Goal: Task Accomplishment & Management: Manage account settings

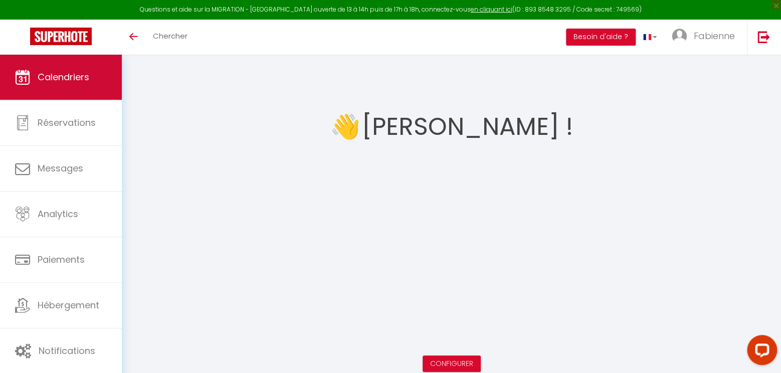
click at [67, 83] on span "Calendriers" at bounding box center [64, 77] width 52 height 13
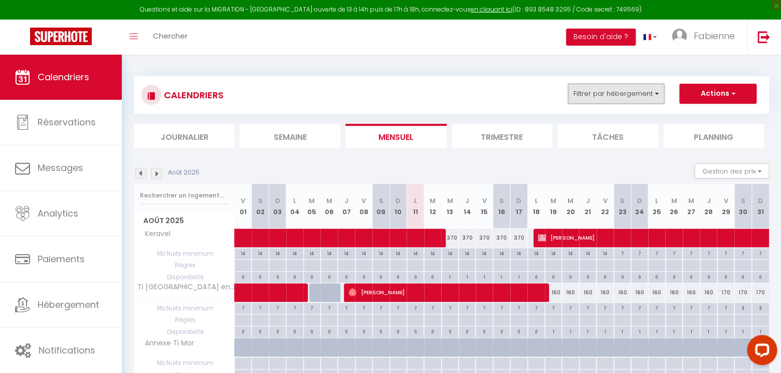
click at [651, 93] on button "Filtrer par hébergement" at bounding box center [616, 94] width 96 height 20
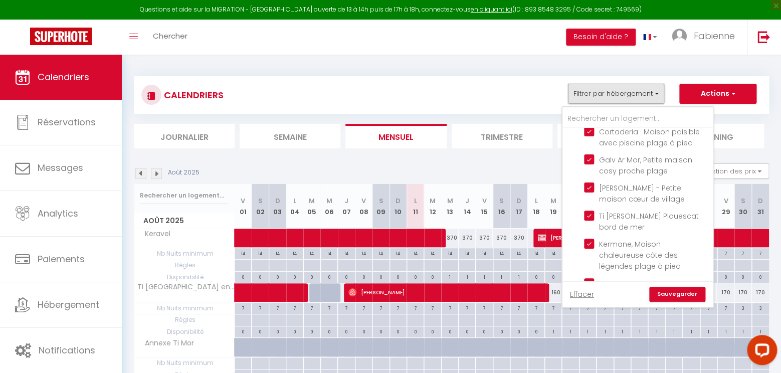
scroll to position [607, 0]
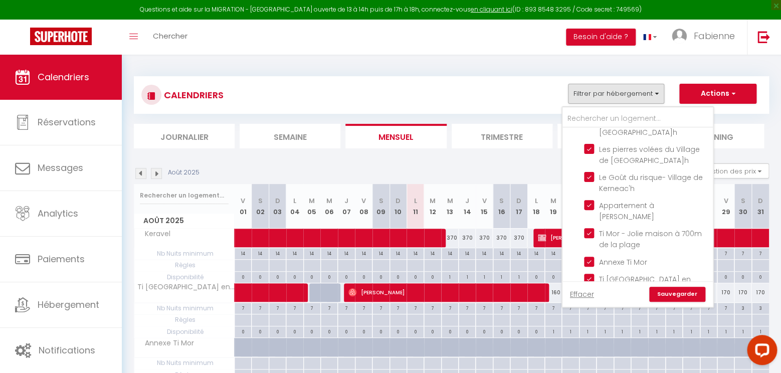
click at [675, 296] on link "Sauvegarder" at bounding box center [677, 294] width 56 height 15
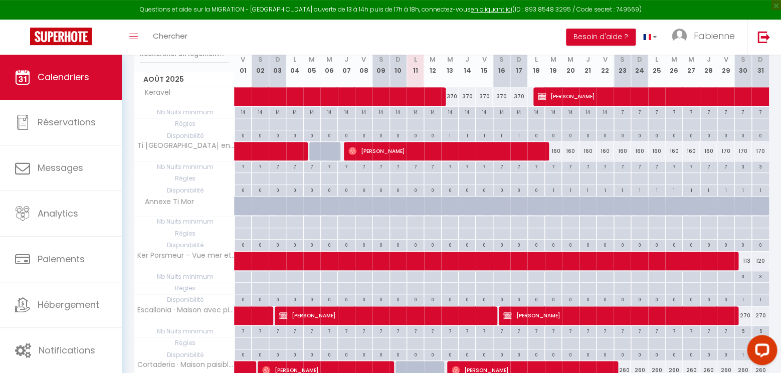
scroll to position [158, 0]
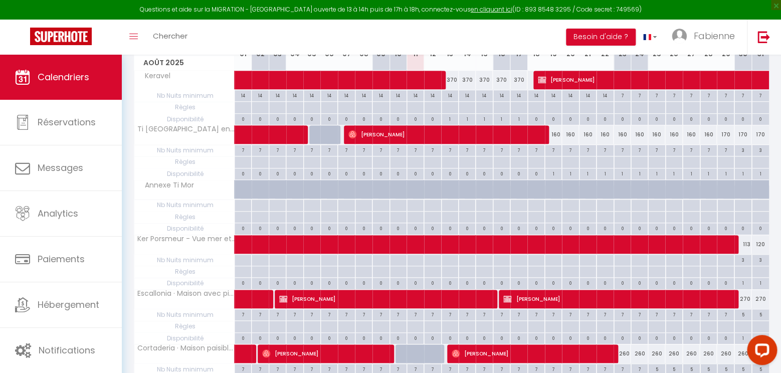
click at [484, 300] on span "[PERSON_NAME]" at bounding box center [384, 298] width 210 height 19
select select "OK"
select select "KO"
select select "1"
select select "0"
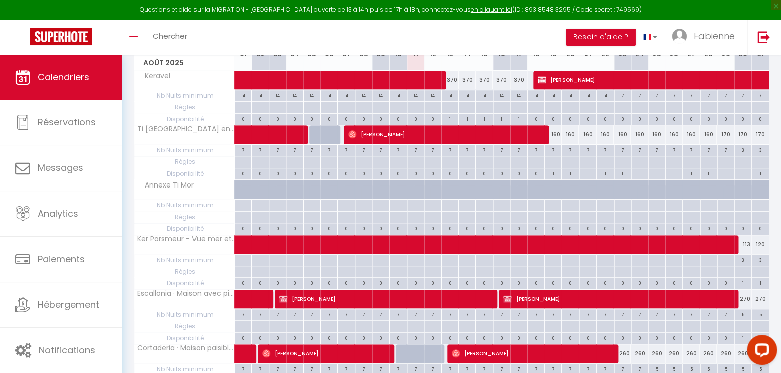
select select "1"
select select
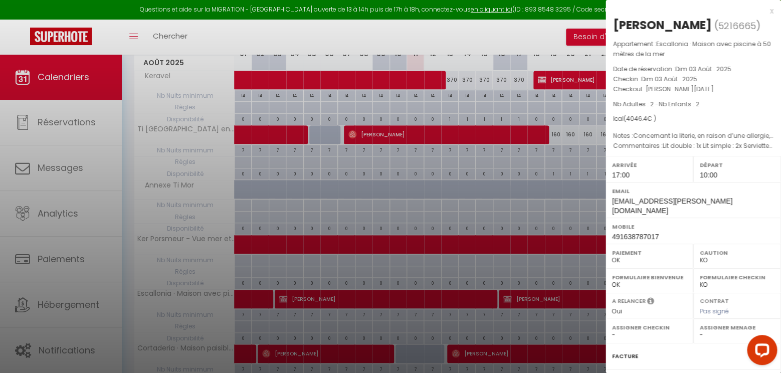
click at [772, 13] on div "x" at bounding box center [690, 11] width 168 height 12
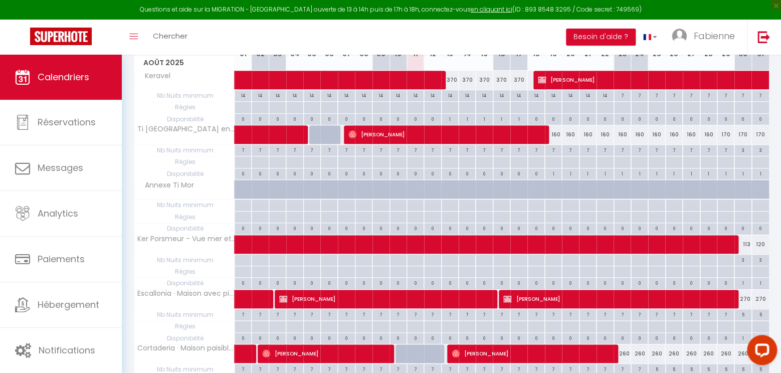
click at [471, 355] on span "[PERSON_NAME]" at bounding box center [531, 353] width 159 height 19
select select "OK"
select select "18908"
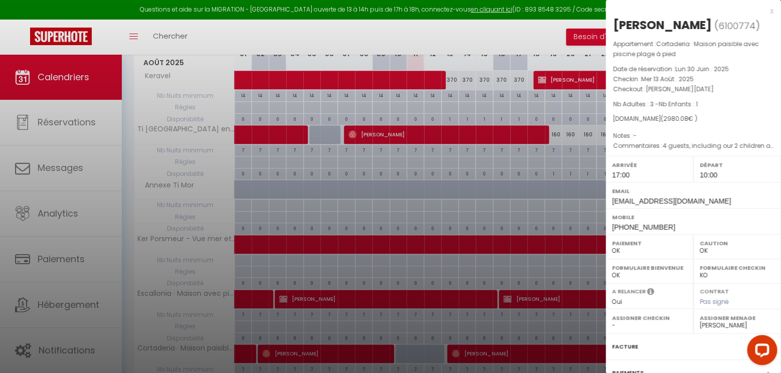
click at [773, 12] on div "x" at bounding box center [690, 11] width 168 height 12
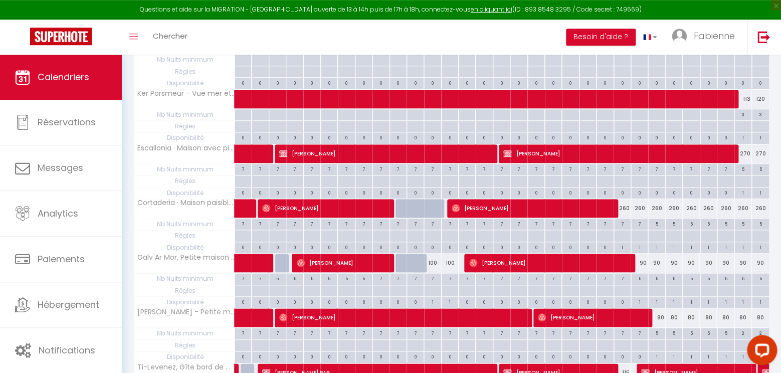
scroll to position [316, 0]
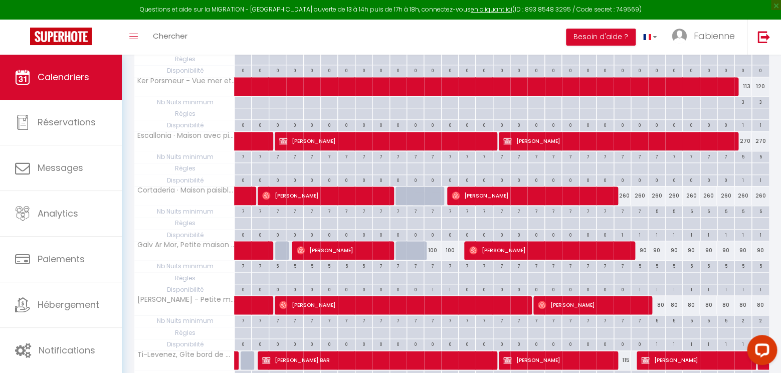
click at [523, 250] on span "[PERSON_NAME]" at bounding box center [548, 250] width 159 height 19
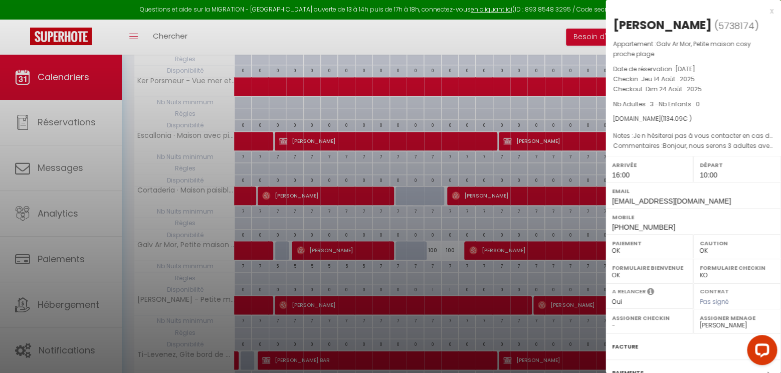
click at [771, 10] on div "x" at bounding box center [690, 11] width 168 height 12
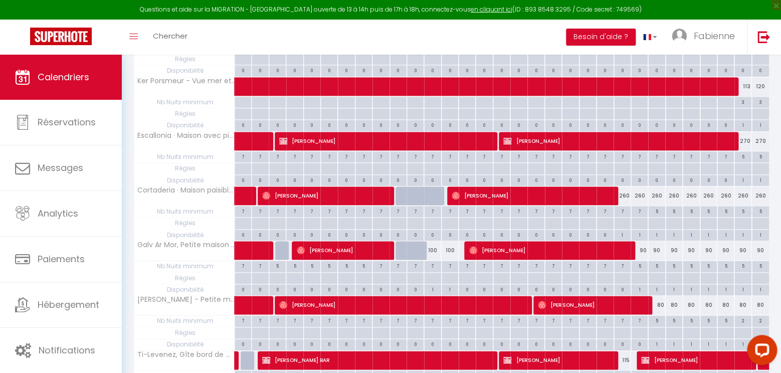
click at [480, 300] on span "[PERSON_NAME]" at bounding box center [401, 304] width 244 height 19
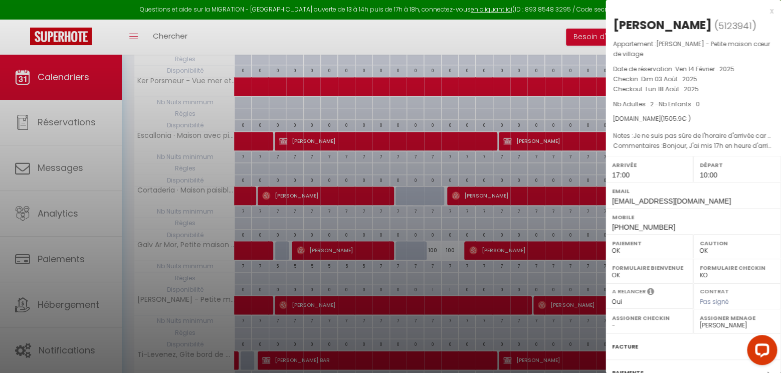
click at [770, 11] on div "x" at bounding box center [690, 11] width 168 height 12
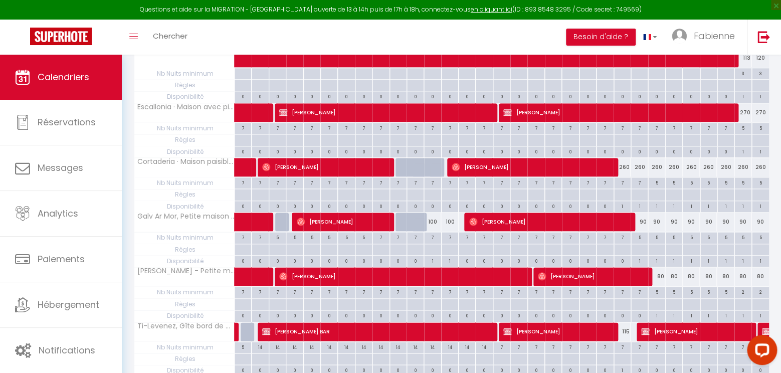
scroll to position [369, 0]
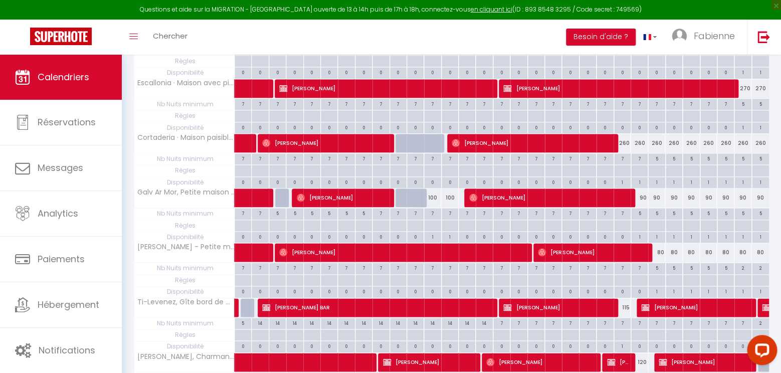
click at [482, 301] on span "[PERSON_NAME] BAR" at bounding box center [375, 307] width 227 height 19
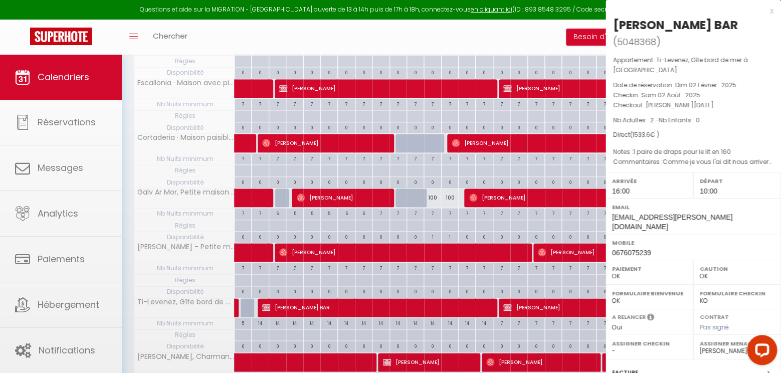
select select
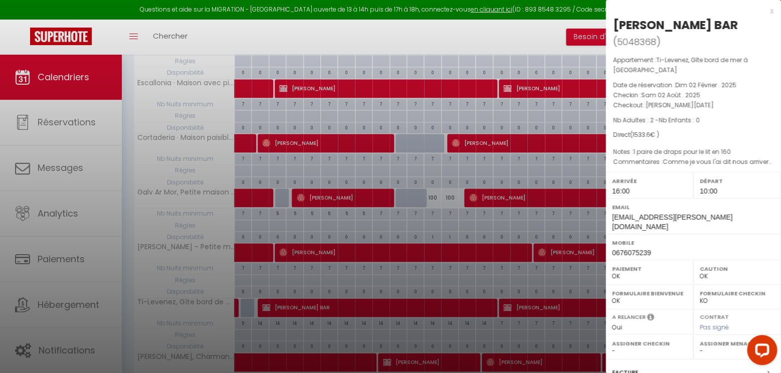
click at [771, 13] on div "x" at bounding box center [690, 11] width 168 height 12
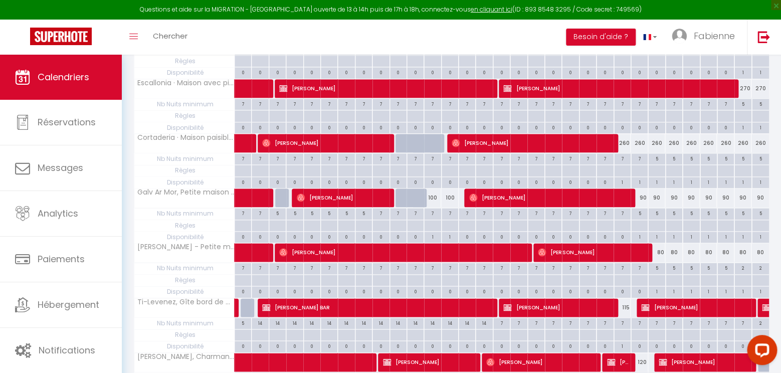
click at [492, 302] on div at bounding box center [484, 307] width 17 height 19
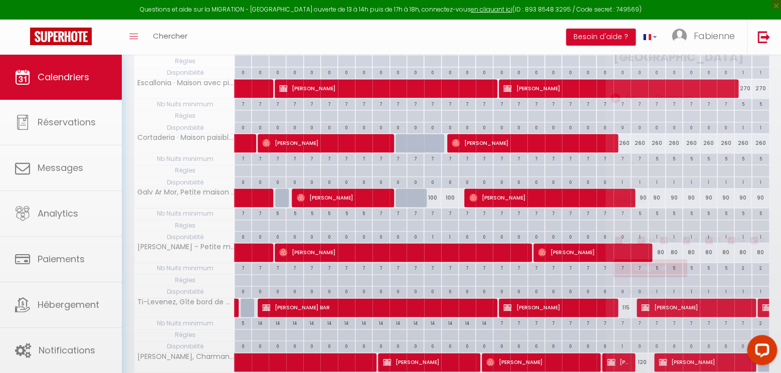
type input "115"
type input "Ven 15 Août 2025"
type input "[PERSON_NAME][DATE]"
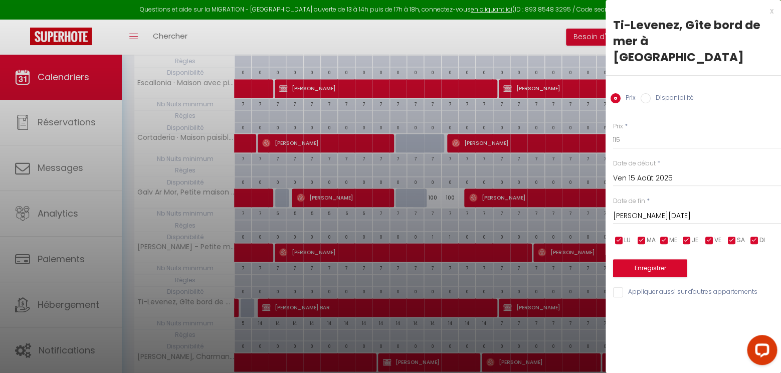
click at [772, 11] on div "x" at bounding box center [690, 11] width 168 height 12
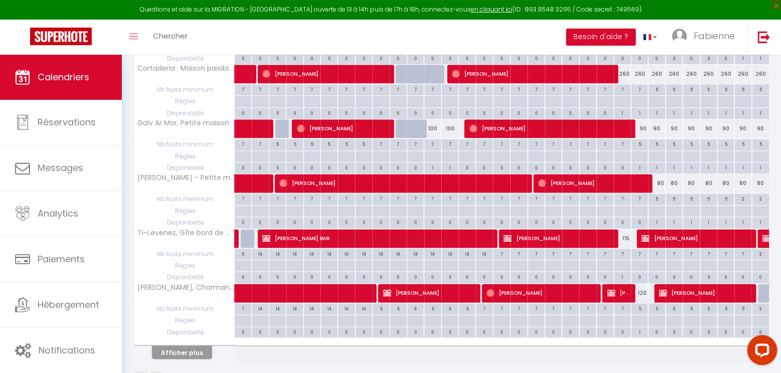
scroll to position [464, 0]
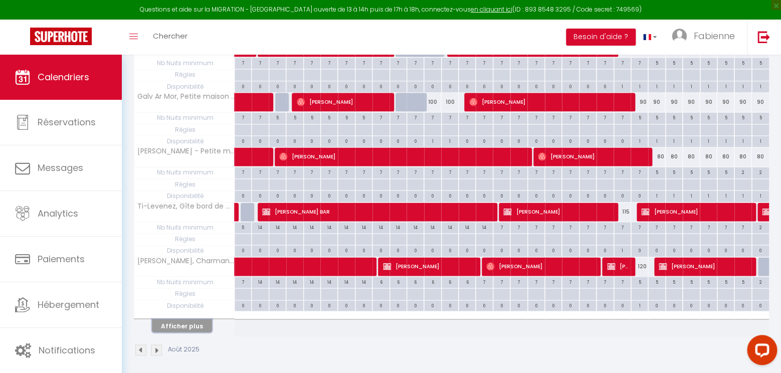
click at [198, 324] on button "Afficher plus" at bounding box center [182, 326] width 60 height 14
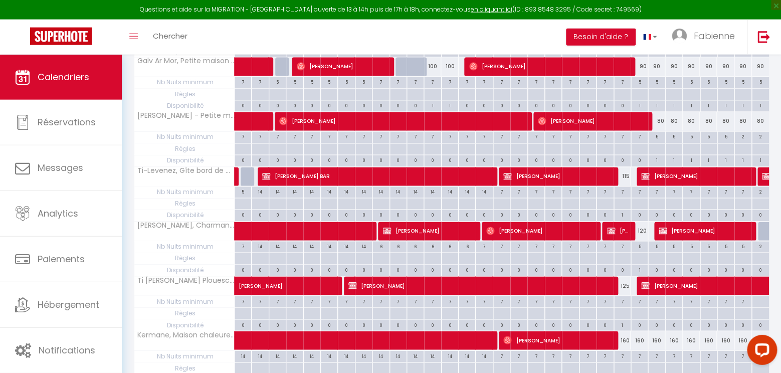
scroll to position [517, 0]
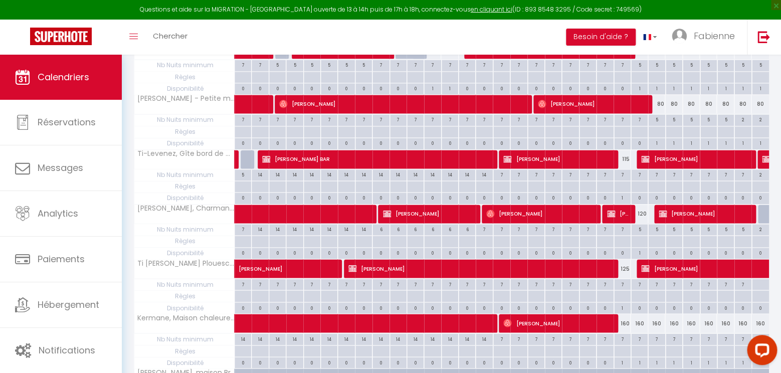
click at [577, 261] on span "[PERSON_NAME]" at bounding box center [479, 268] width 261 height 19
select select "KO"
select select "18908"
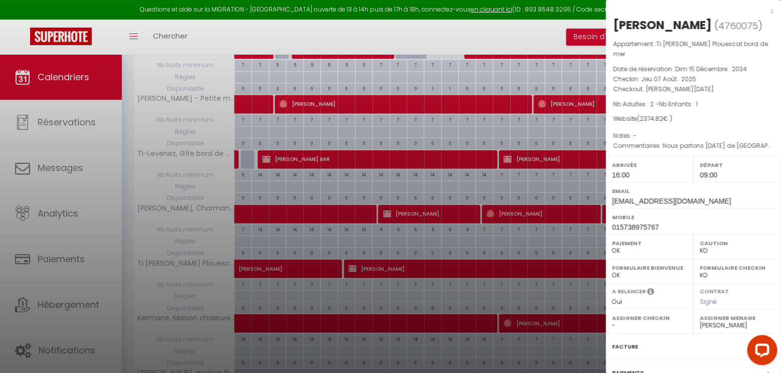
click at [577, 261] on div at bounding box center [390, 186] width 781 height 373
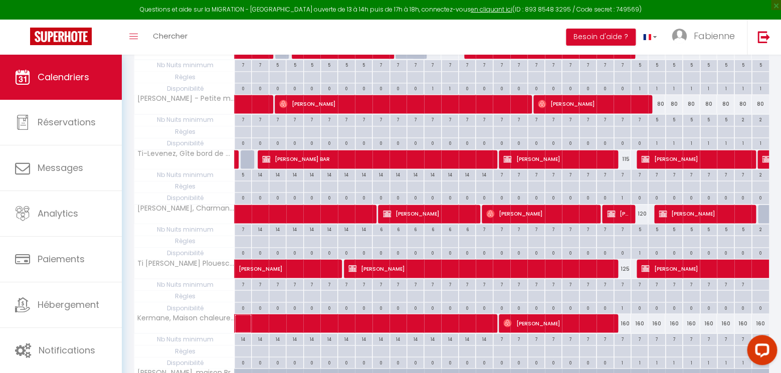
click at [440, 321] on span at bounding box center [418, 323] width 346 height 19
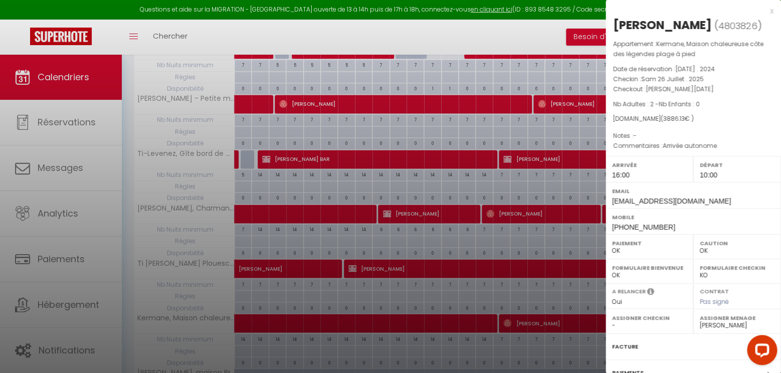
click at [771, 13] on div "x" at bounding box center [690, 11] width 168 height 12
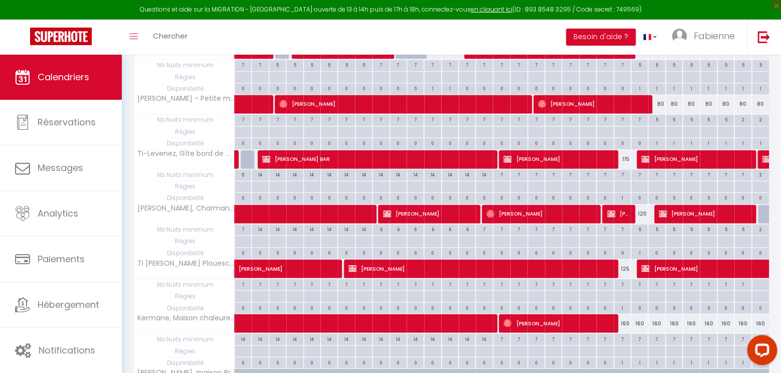
scroll to position [570, 0]
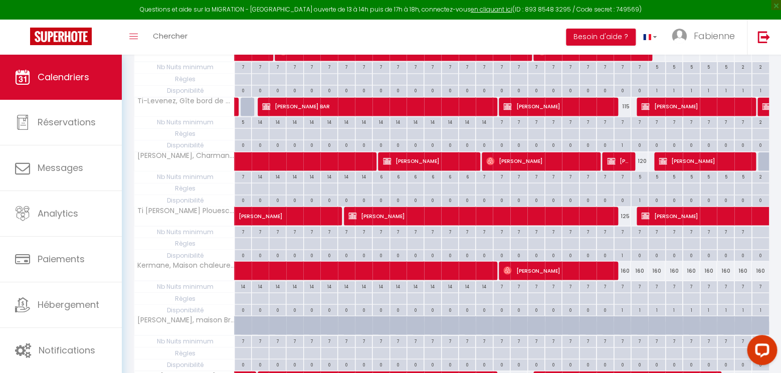
click at [575, 207] on span "[PERSON_NAME]" at bounding box center [479, 215] width 261 height 19
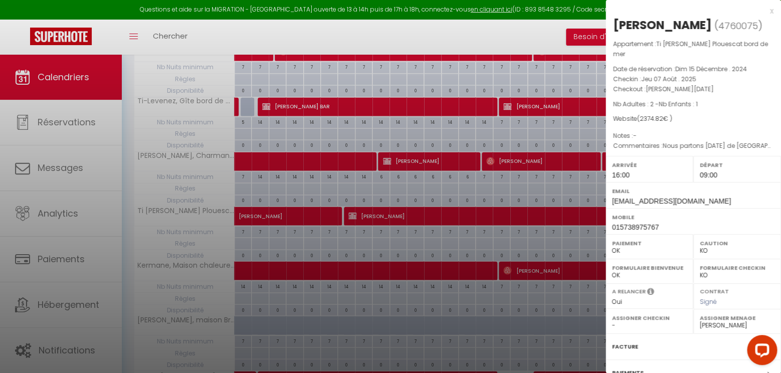
click at [771, 14] on div "x" at bounding box center [690, 11] width 168 height 12
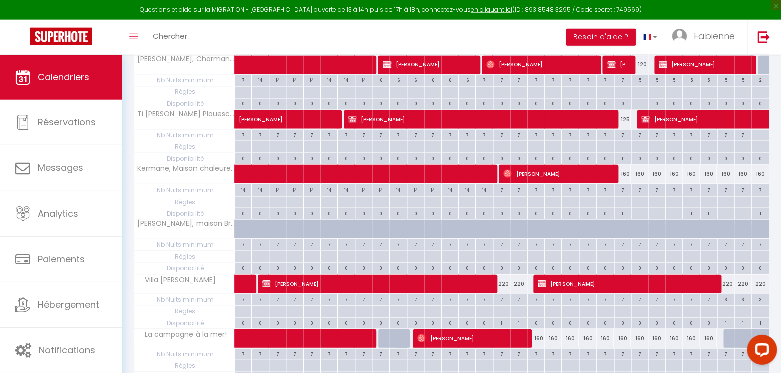
scroll to position [675, 0]
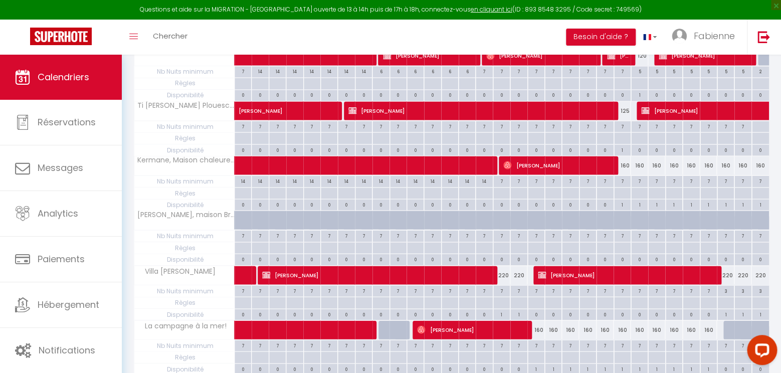
click at [474, 267] on span "[PERSON_NAME]" at bounding box center [375, 274] width 227 height 19
select select "OK"
select select
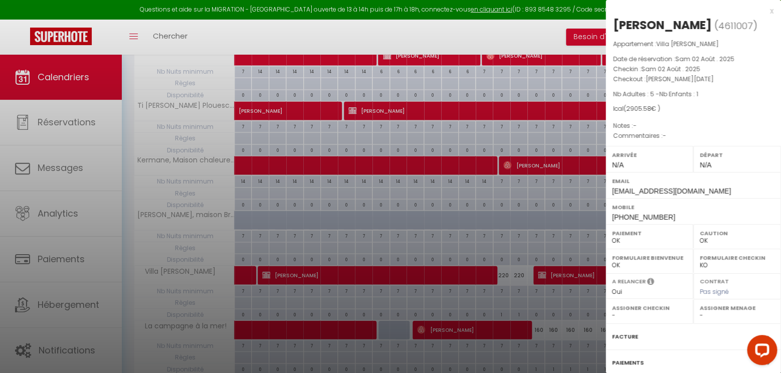
click at [771, 11] on div "x" at bounding box center [690, 11] width 168 height 12
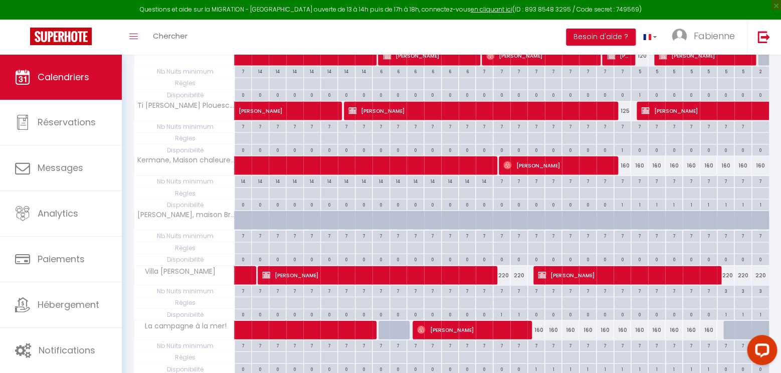
click at [579, 271] on span "[PERSON_NAME]" at bounding box center [626, 274] width 176 height 19
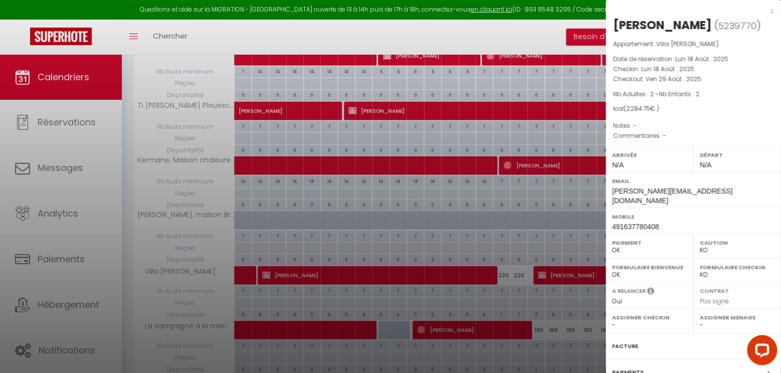
click at [770, 11] on div "x" at bounding box center [690, 11] width 168 height 12
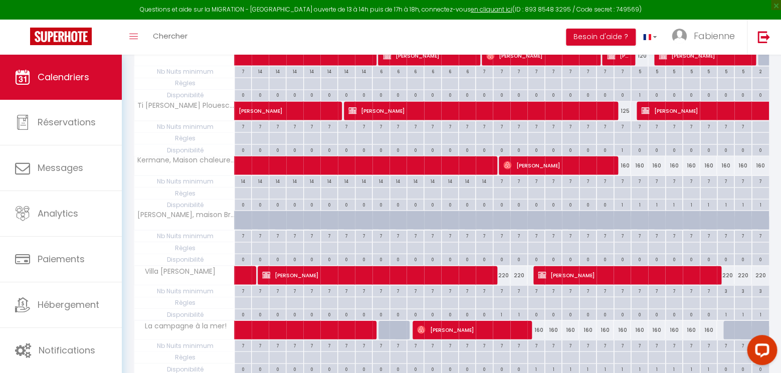
scroll to position [780, 0]
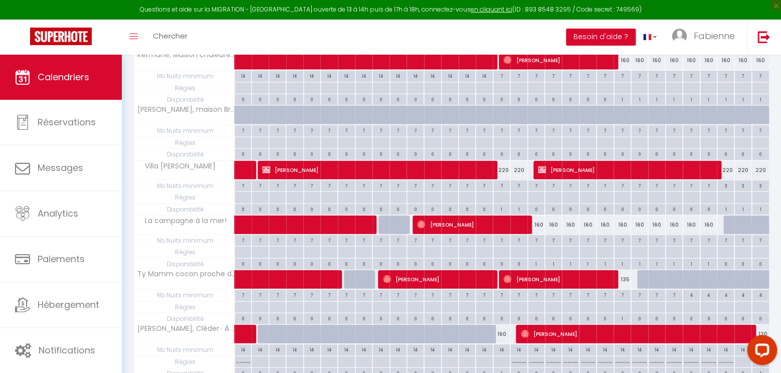
click at [494, 216] on span "[PERSON_NAME]" at bounding box center [471, 224] width 108 height 19
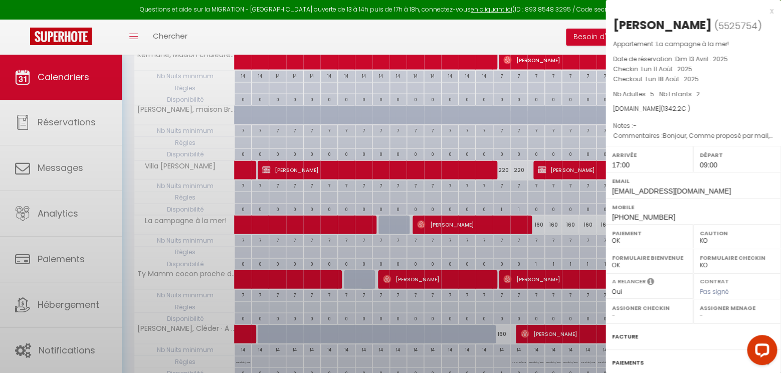
select select "OK"
select select "1"
select select "18908"
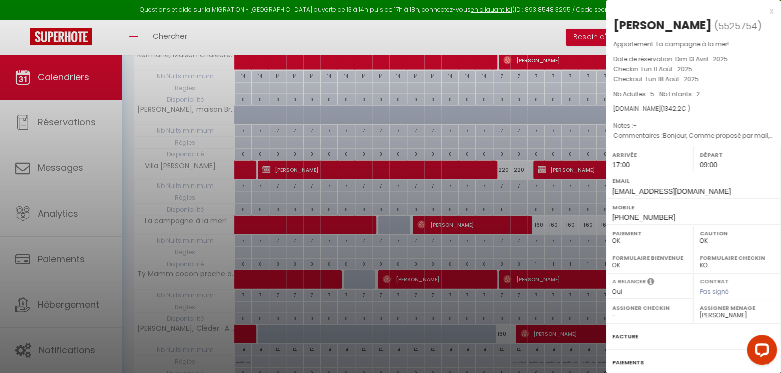
click at [772, 12] on div "x" at bounding box center [690, 11] width 168 height 12
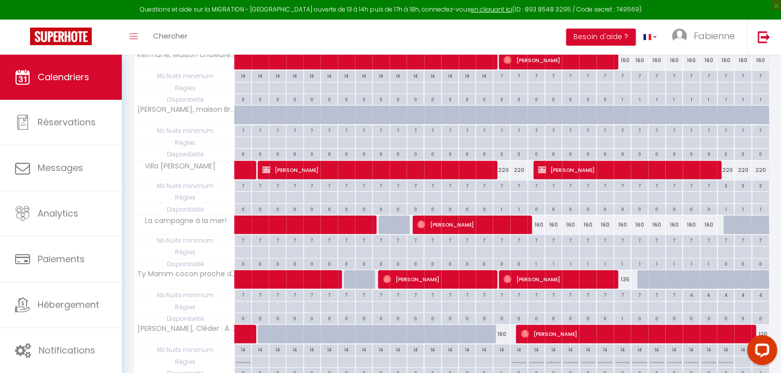
click at [457, 276] on span "[PERSON_NAME]" at bounding box center [437, 278] width 108 height 19
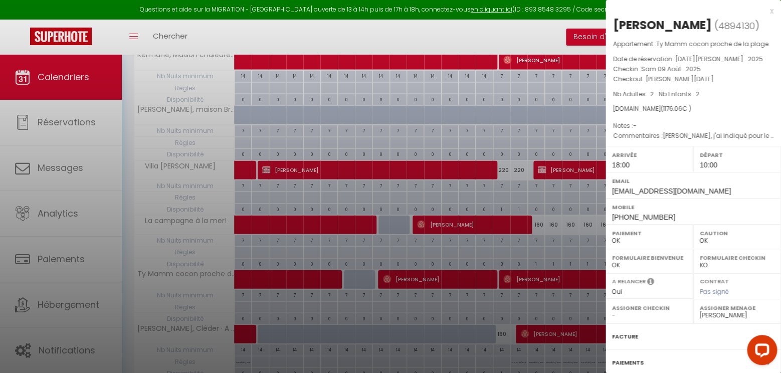
click at [774, 10] on div "x [PERSON_NAME] ( 4894130 ) Appartement : Ty Mamm cocon proche de la plage Date…" at bounding box center [694, 233] width 176 height 467
click at [550, 272] on div at bounding box center [390, 186] width 781 height 373
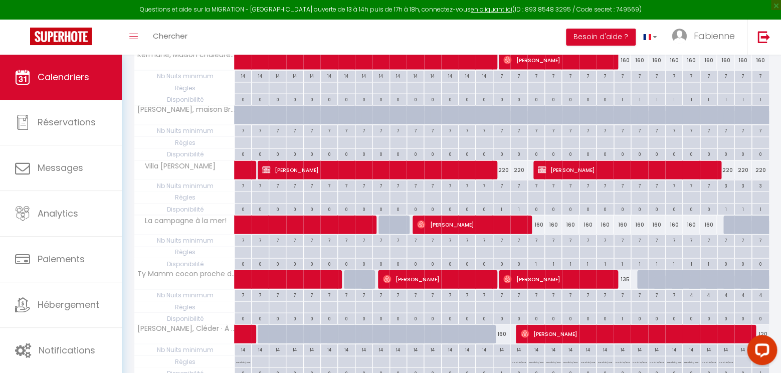
click at [570, 275] on span "[PERSON_NAME]" at bounding box center [558, 278] width 108 height 19
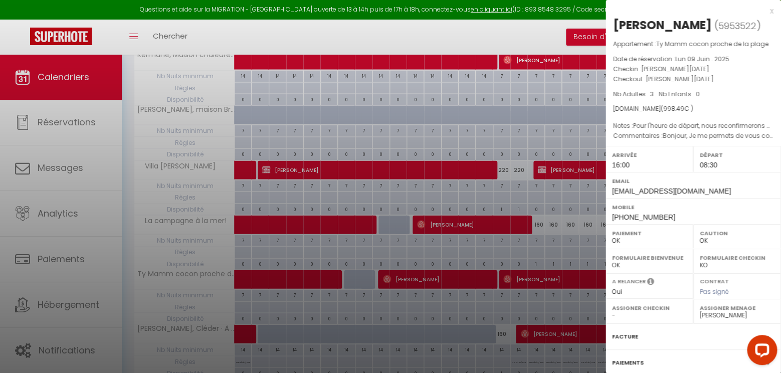
click at [773, 11] on div "x" at bounding box center [690, 11] width 168 height 12
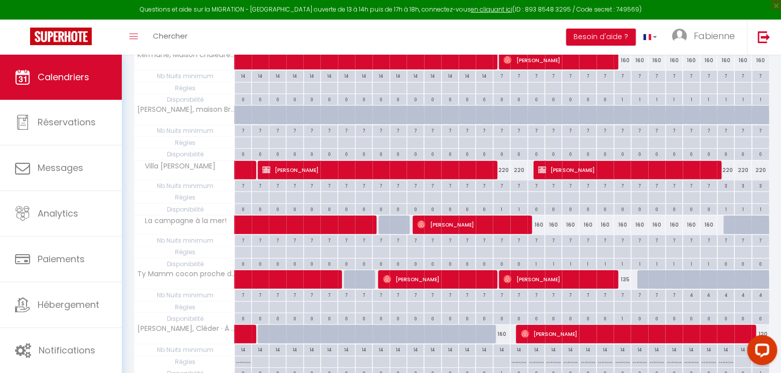
scroll to position [886, 0]
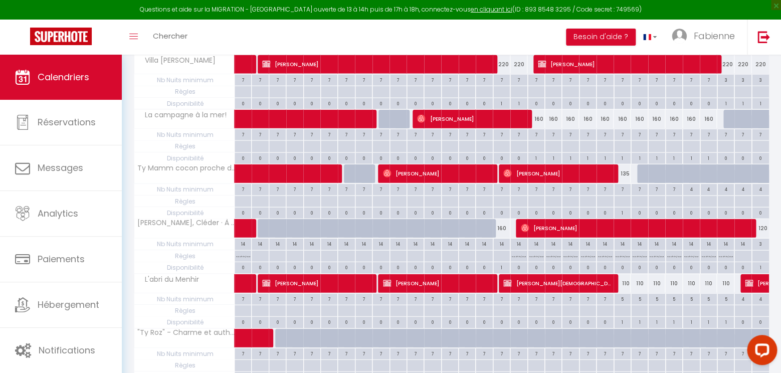
click at [549, 220] on span "[PERSON_NAME]" at bounding box center [634, 228] width 227 height 19
select select
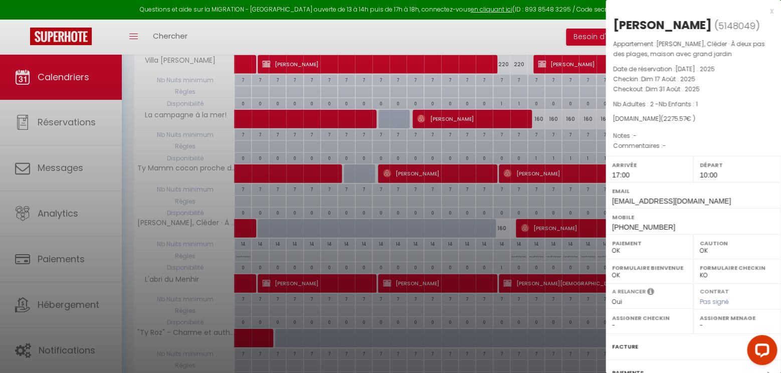
click at [773, 12] on div "x" at bounding box center [690, 11] width 168 height 12
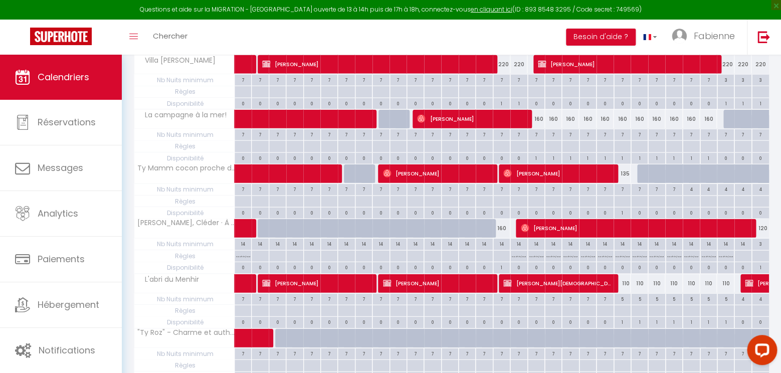
click at [531, 279] on span "[PERSON_NAME][DEMOGRAPHIC_DATA]" at bounding box center [558, 283] width 108 height 19
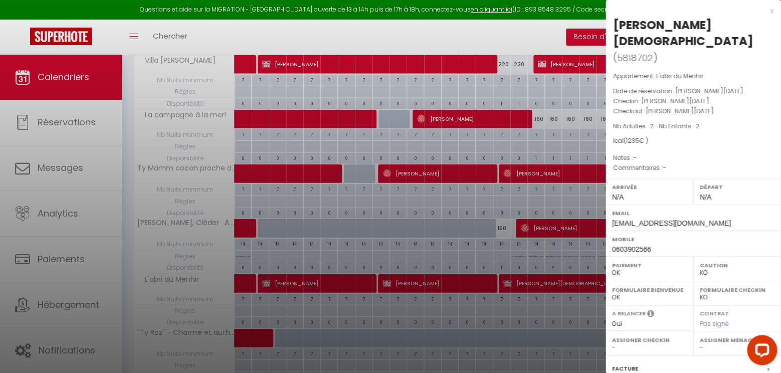
click at [771, 14] on div "x" at bounding box center [690, 11] width 168 height 12
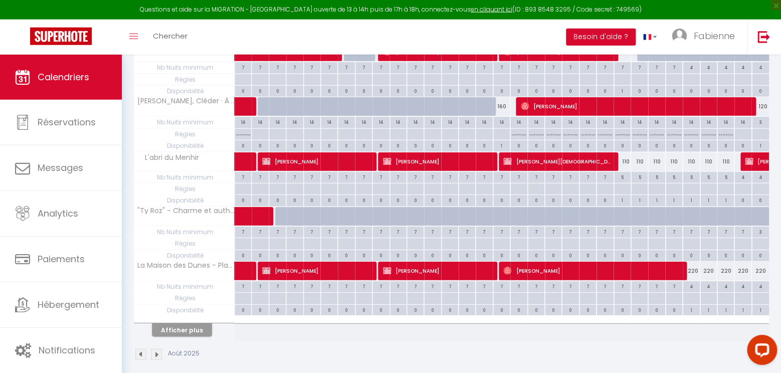
scroll to position [1009, 0]
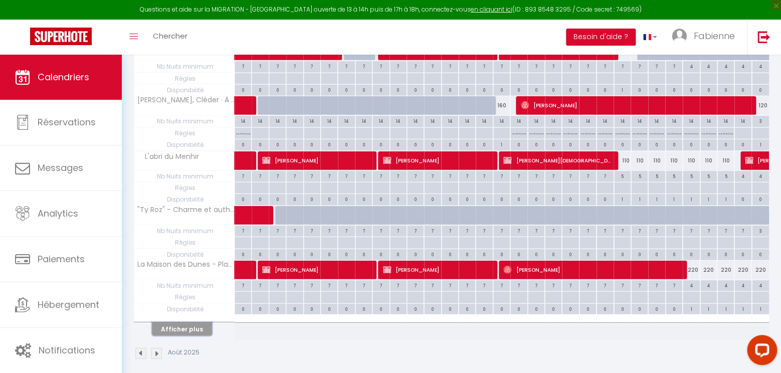
click at [190, 322] on button "Afficher plus" at bounding box center [182, 329] width 60 height 14
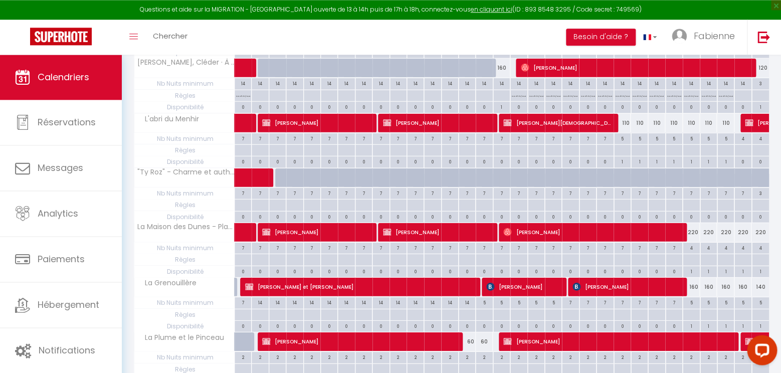
scroll to position [1061, 0]
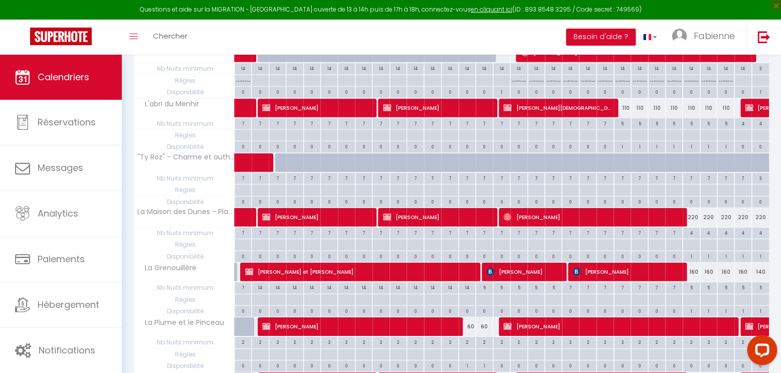
click at [518, 320] on span "[PERSON_NAME]" at bounding box center [617, 326] width 227 height 19
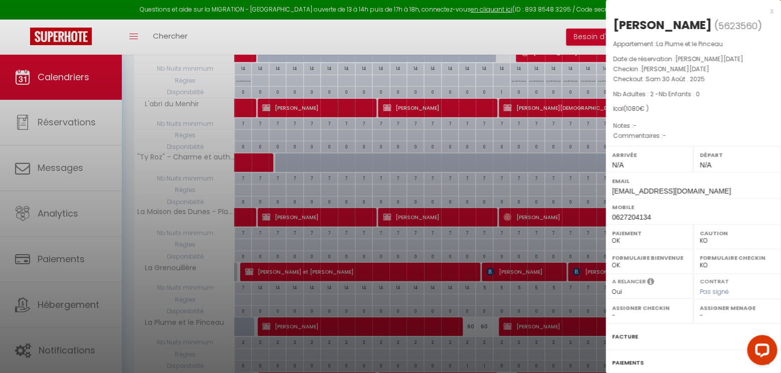
click at [771, 10] on div "x" at bounding box center [690, 11] width 168 height 12
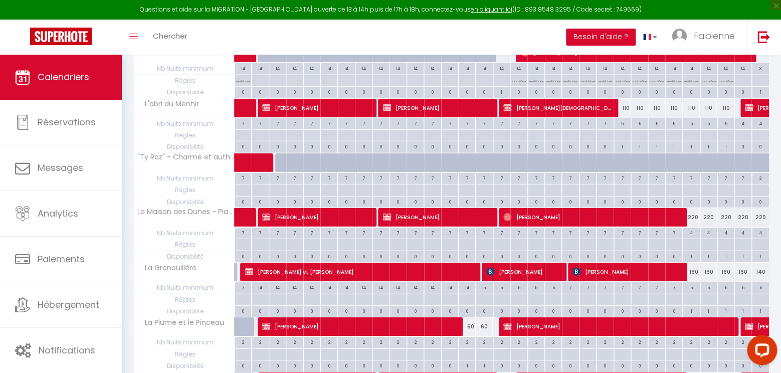
click at [435, 324] on span "[PERSON_NAME]" at bounding box center [358, 326] width 193 height 19
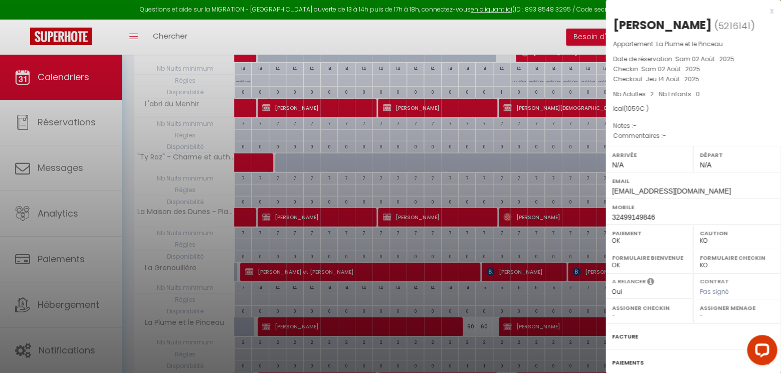
click at [769, 10] on div "x" at bounding box center [690, 11] width 168 height 12
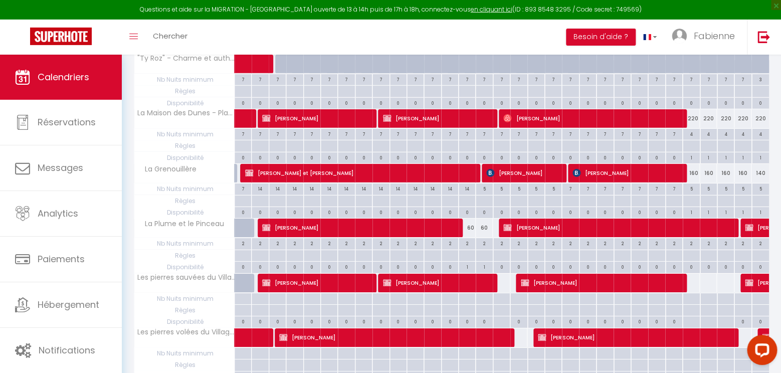
scroll to position [1167, 0]
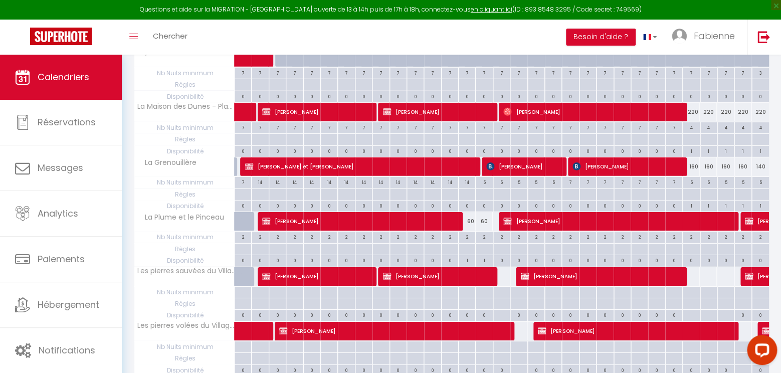
click at [479, 272] on span "[PERSON_NAME]" at bounding box center [437, 276] width 108 height 19
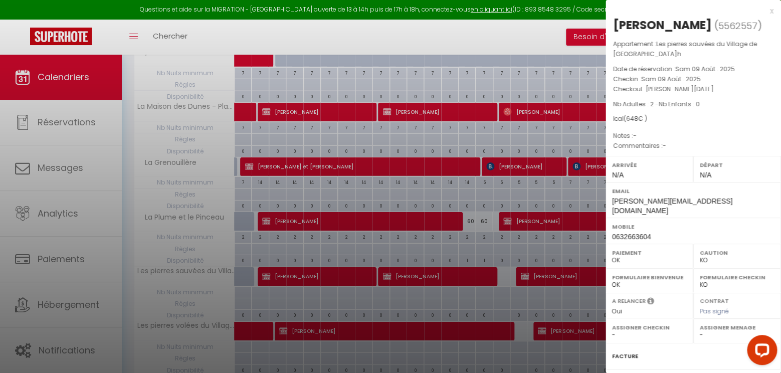
click at [771, 11] on div "x" at bounding box center [690, 11] width 168 height 12
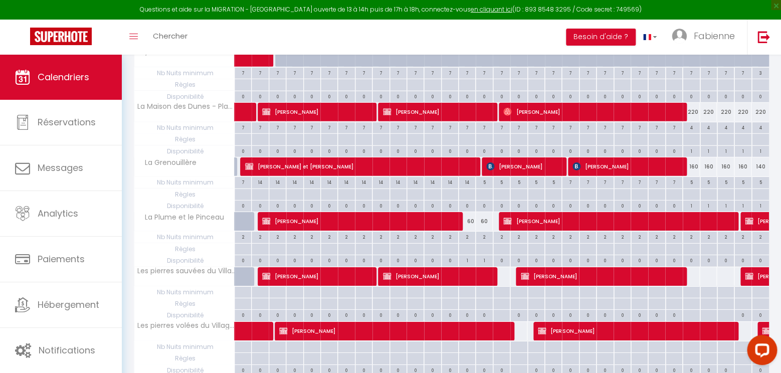
click at [576, 272] on span "[PERSON_NAME]" at bounding box center [600, 276] width 159 height 19
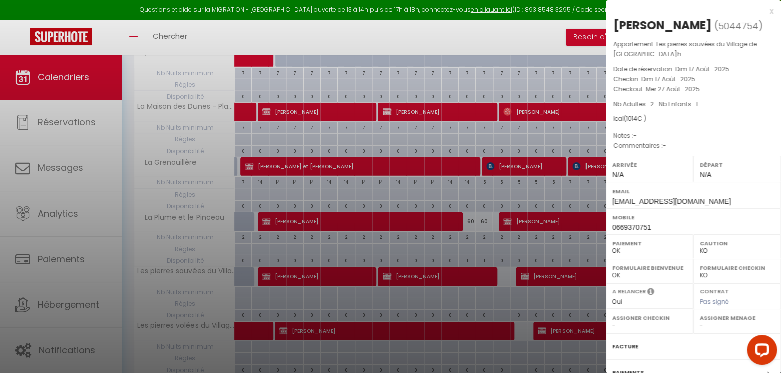
click at [770, 13] on div "x" at bounding box center [690, 11] width 168 height 12
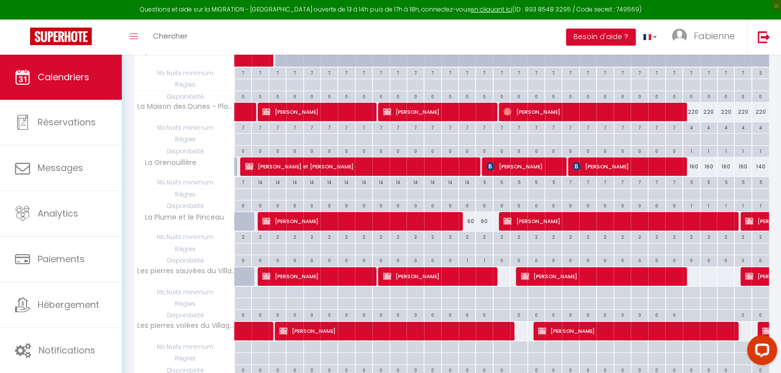
click at [474, 270] on span "[PERSON_NAME]" at bounding box center [437, 276] width 108 height 19
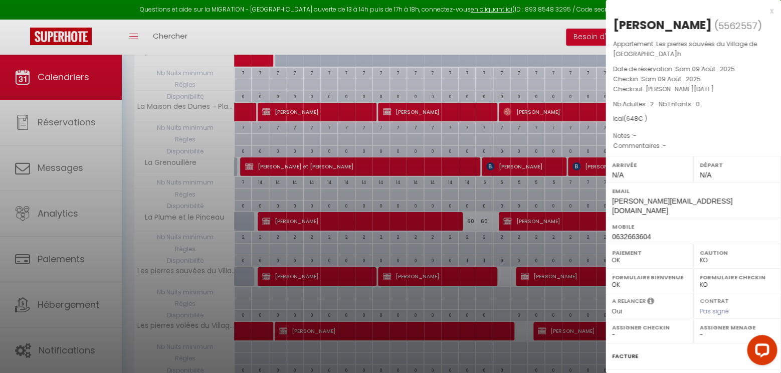
click at [773, 13] on div "x" at bounding box center [690, 11] width 168 height 12
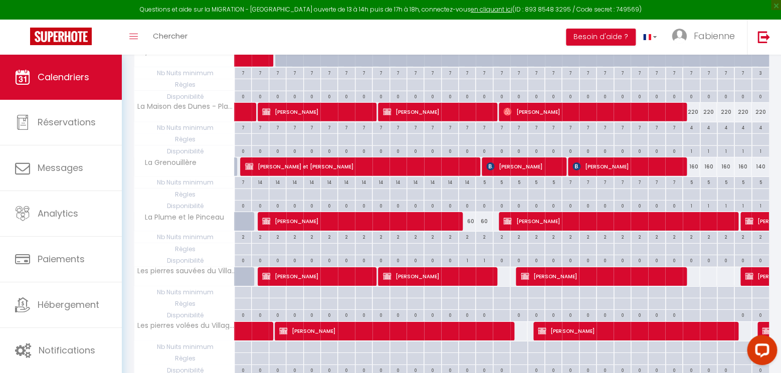
click at [548, 272] on span "[PERSON_NAME]" at bounding box center [600, 276] width 159 height 19
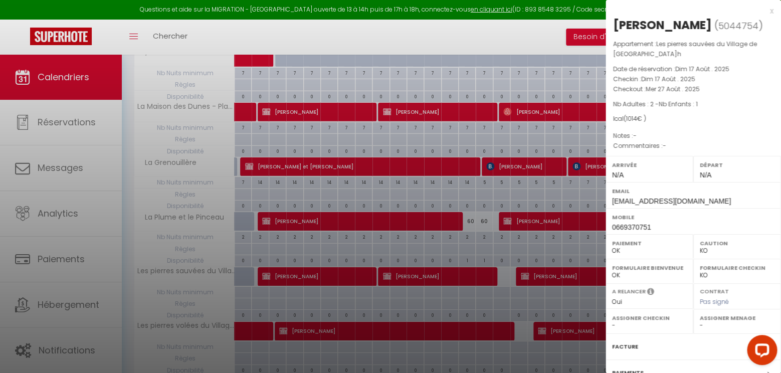
click at [463, 272] on div at bounding box center [390, 186] width 781 height 373
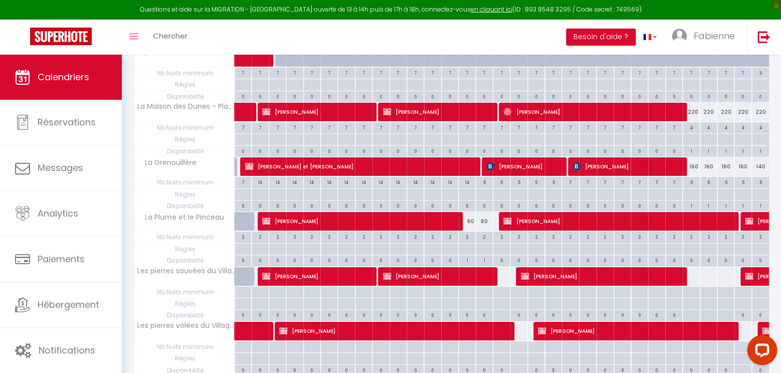
click at [463, 272] on span "[PERSON_NAME]" at bounding box center [437, 276] width 108 height 19
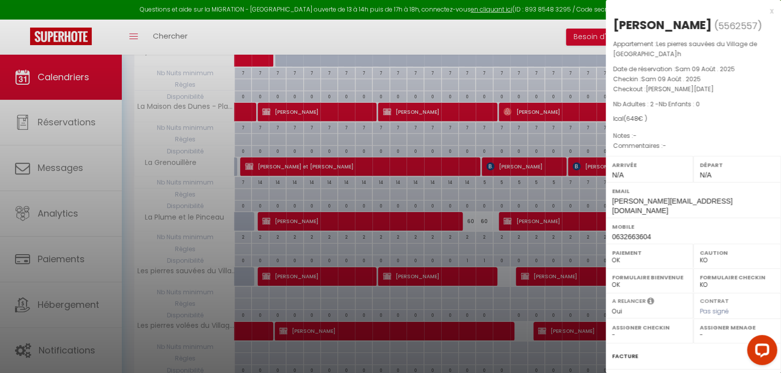
click at [772, 11] on div "x" at bounding box center [690, 11] width 168 height 12
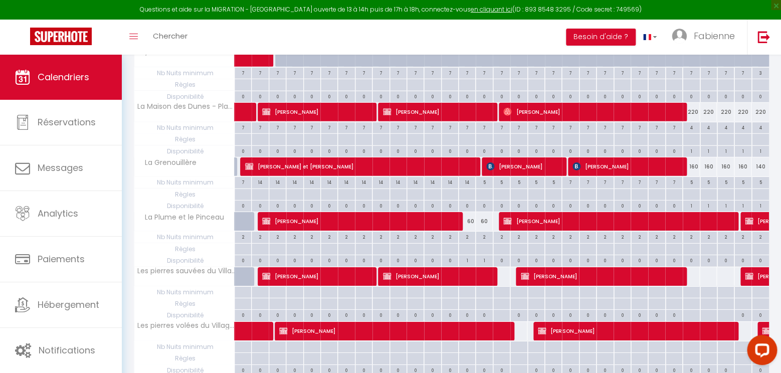
click at [481, 269] on span "[PERSON_NAME]" at bounding box center [437, 276] width 108 height 19
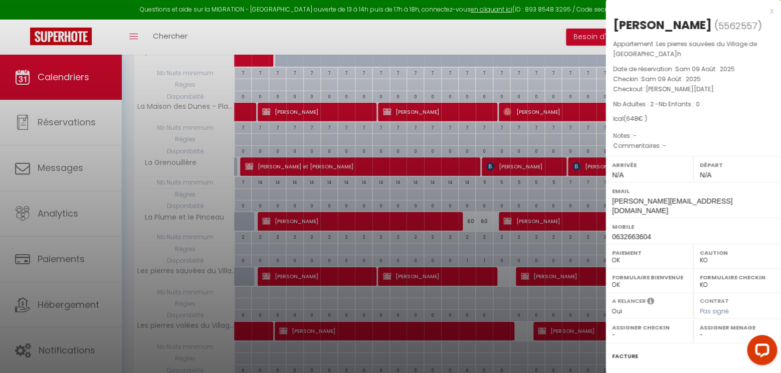
click at [770, 11] on div "x" at bounding box center [690, 11] width 168 height 12
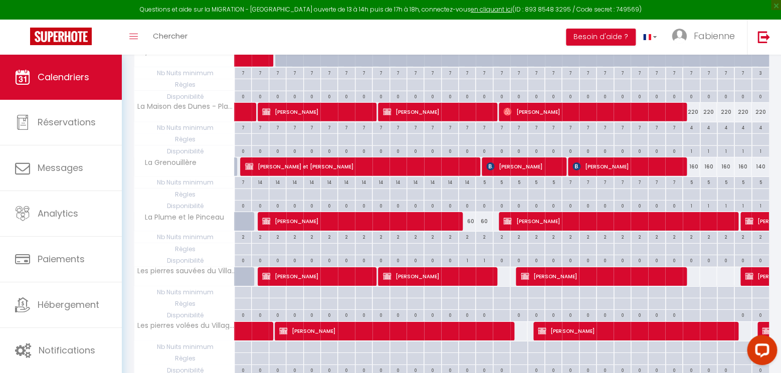
click at [572, 268] on span "[PERSON_NAME]" at bounding box center [600, 276] width 159 height 19
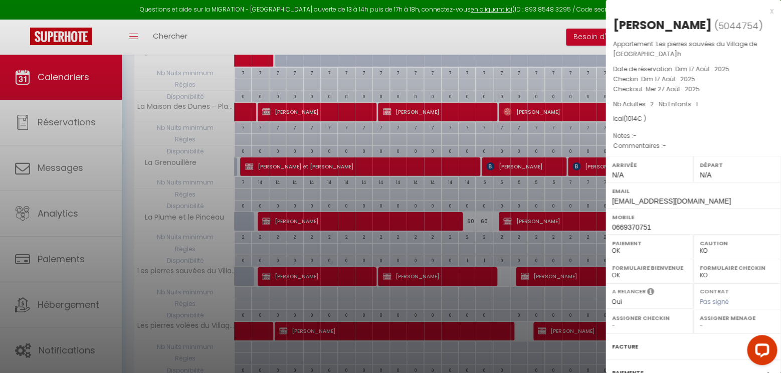
click at [770, 12] on div "x" at bounding box center [690, 11] width 168 height 12
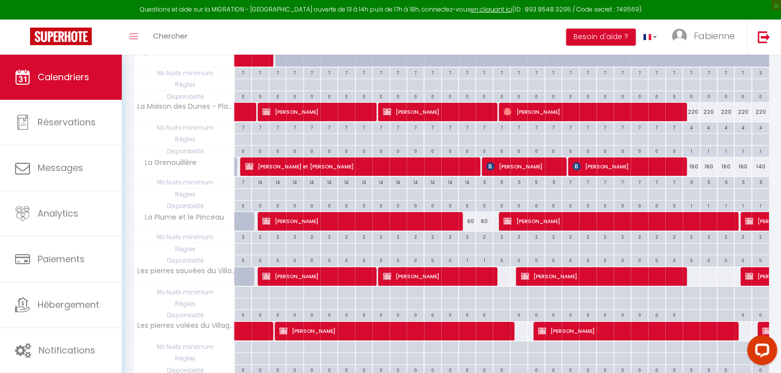
click at [506, 323] on span "[PERSON_NAME]" at bounding box center [392, 330] width 227 height 19
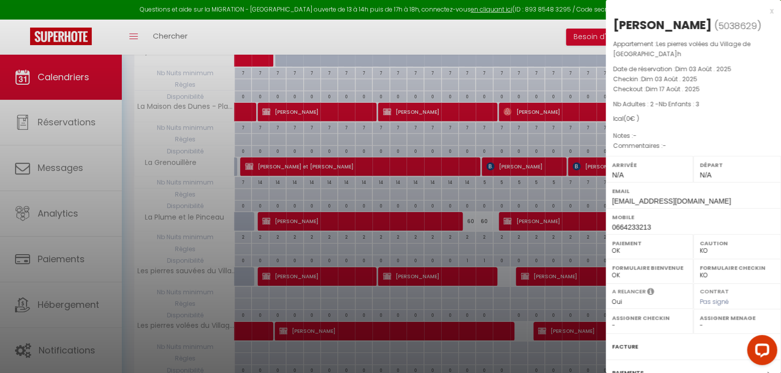
click at [542, 328] on div at bounding box center [390, 186] width 781 height 373
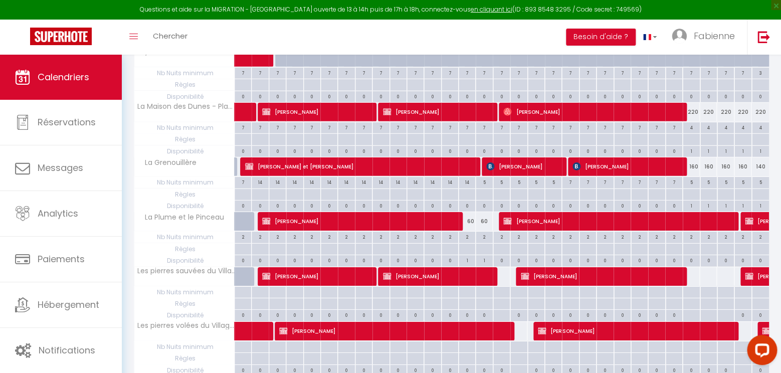
click at [569, 326] on span "[PERSON_NAME]" at bounding box center [634, 330] width 193 height 19
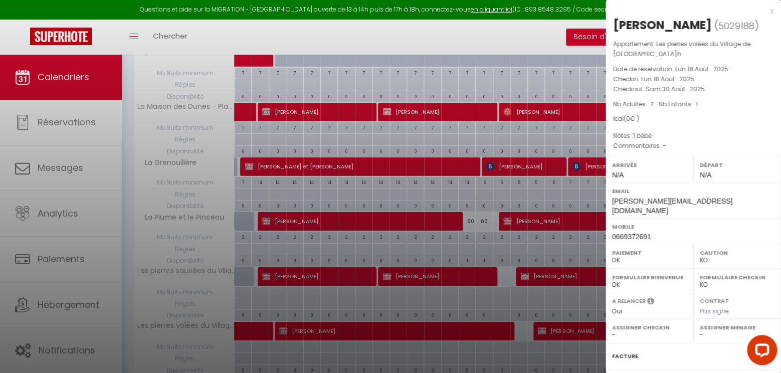
click at [466, 324] on div at bounding box center [390, 186] width 781 height 373
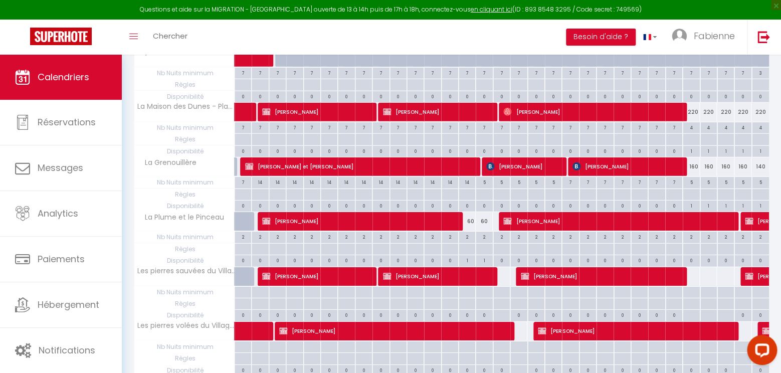
click at [556, 325] on span "[PERSON_NAME]" at bounding box center [634, 330] width 193 height 19
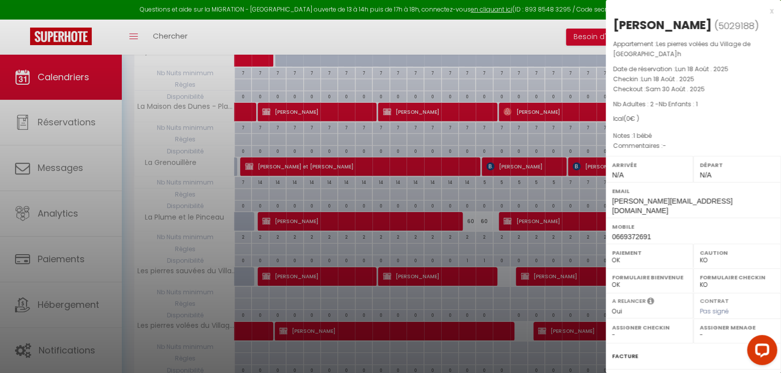
click at [771, 11] on div "x" at bounding box center [690, 11] width 168 height 12
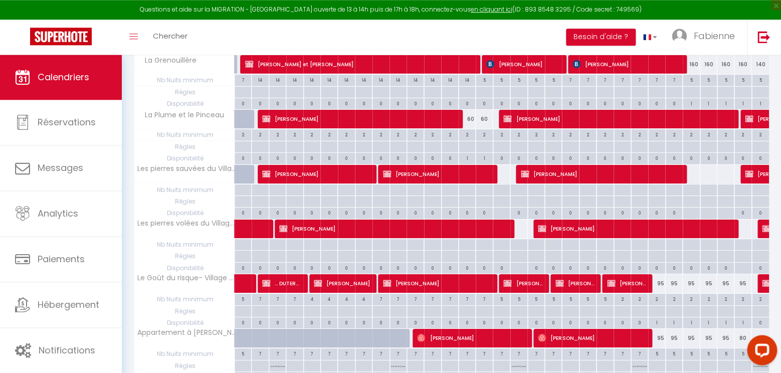
scroll to position [1272, 0]
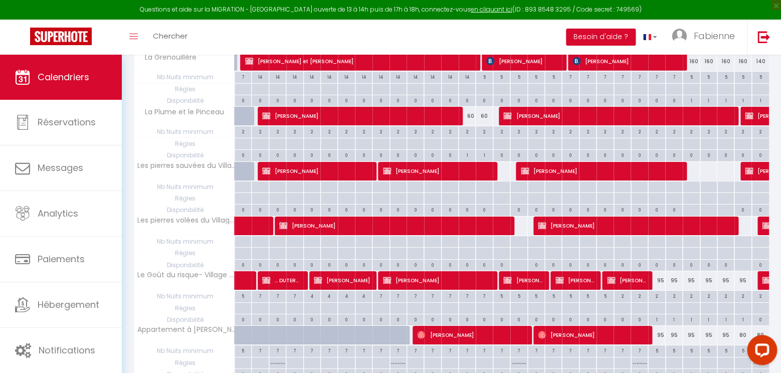
click at [452, 271] on span "[PERSON_NAME]" at bounding box center [437, 280] width 108 height 19
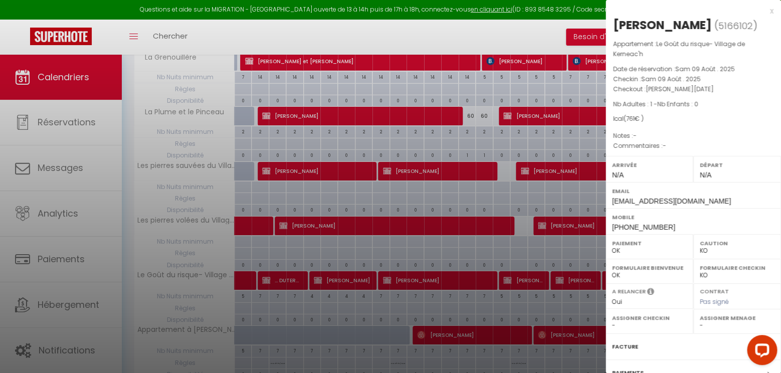
click at [770, 12] on div "x" at bounding box center [690, 11] width 168 height 12
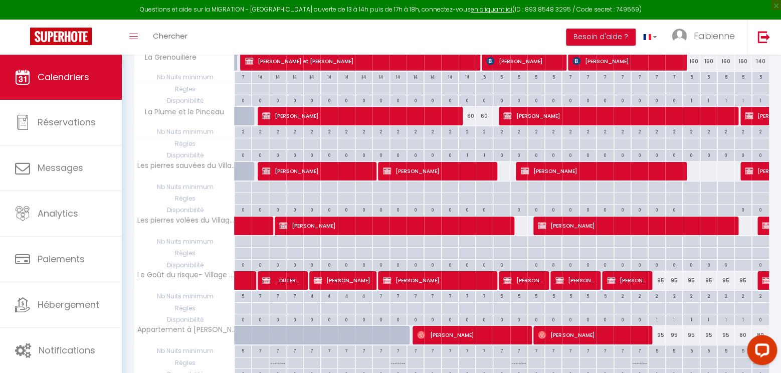
click at [516, 325] on span "[PERSON_NAME]" at bounding box center [471, 334] width 108 height 19
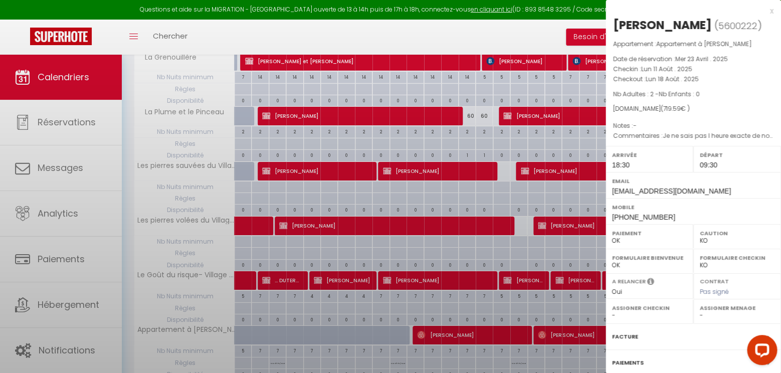
select select "OK"
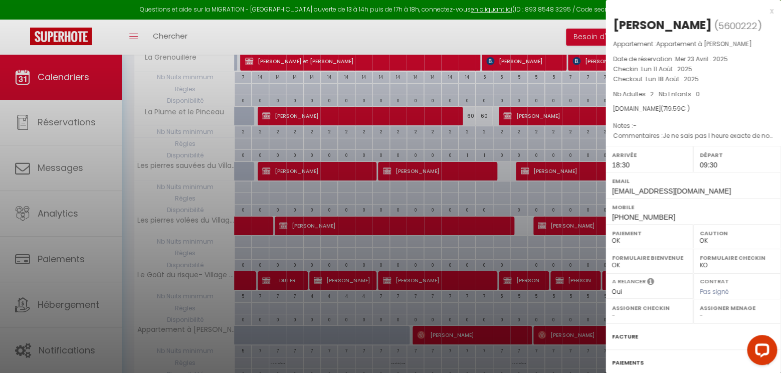
click at [771, 14] on div "x" at bounding box center [690, 11] width 168 height 12
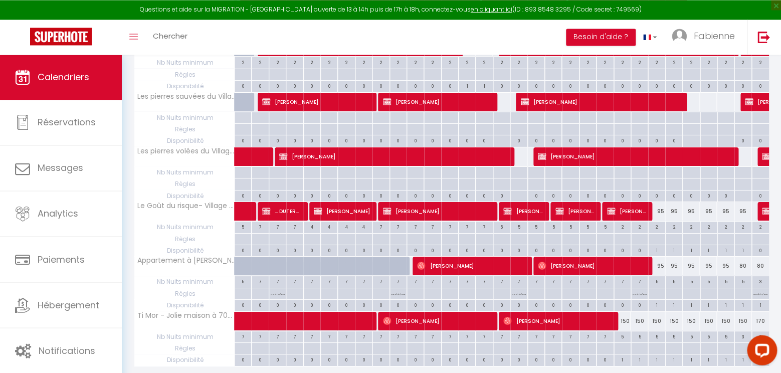
scroll to position [1366, 0]
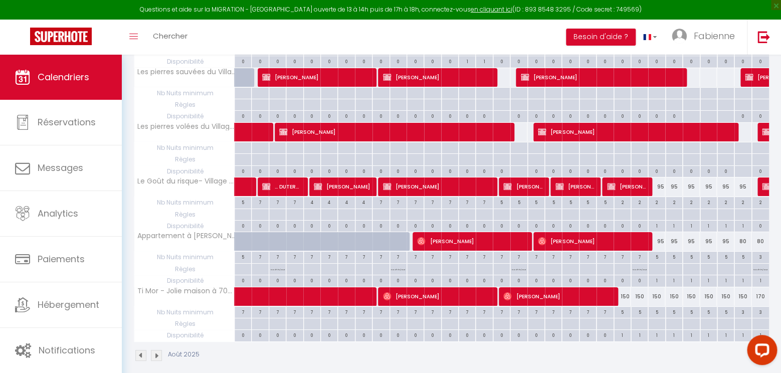
click at [482, 288] on span "[PERSON_NAME]" at bounding box center [437, 296] width 108 height 19
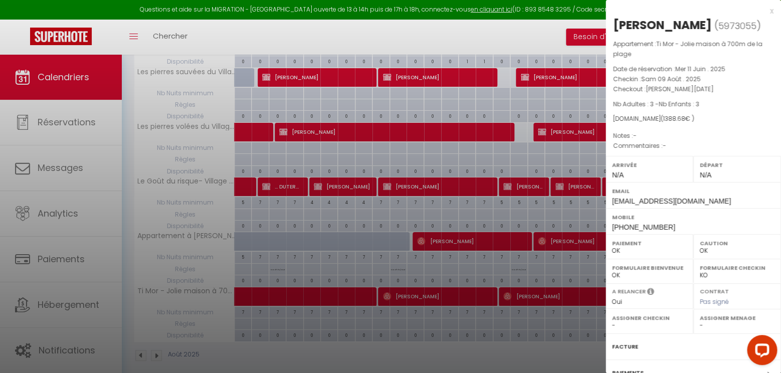
click at [542, 287] on div at bounding box center [390, 186] width 781 height 373
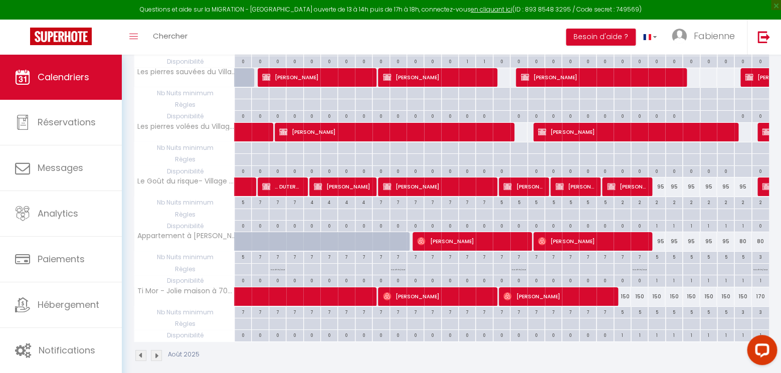
click at [551, 288] on span "[PERSON_NAME]" at bounding box center [558, 296] width 108 height 19
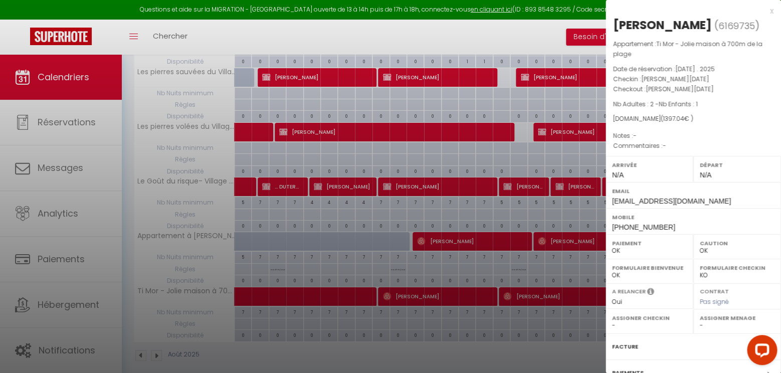
click at [772, 11] on div "x" at bounding box center [690, 11] width 168 height 12
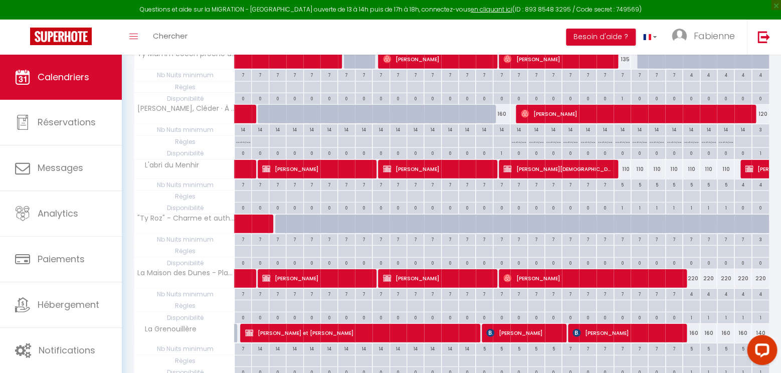
scroll to position [1001, 0]
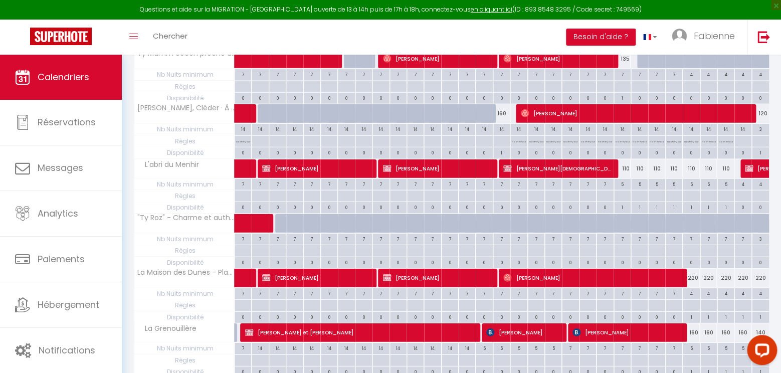
click at [640, 268] on span "[PERSON_NAME]" at bounding box center [592, 277] width 176 height 19
select select "1"
select select "18908"
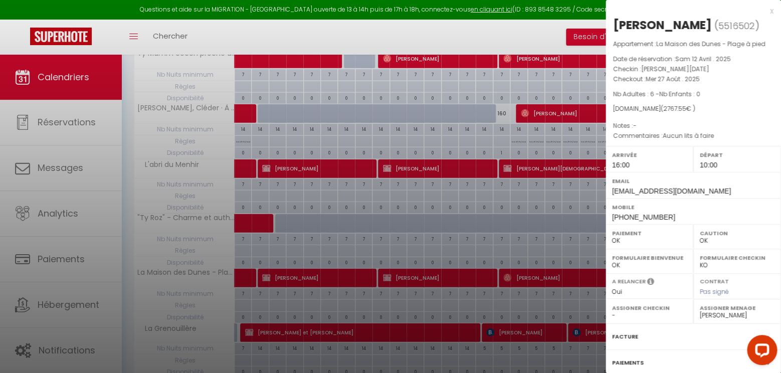
click at [770, 12] on div "x" at bounding box center [690, 11] width 168 height 12
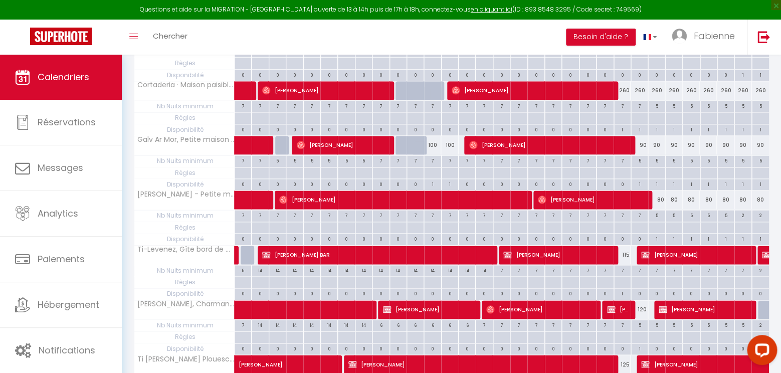
scroll to position [158, 0]
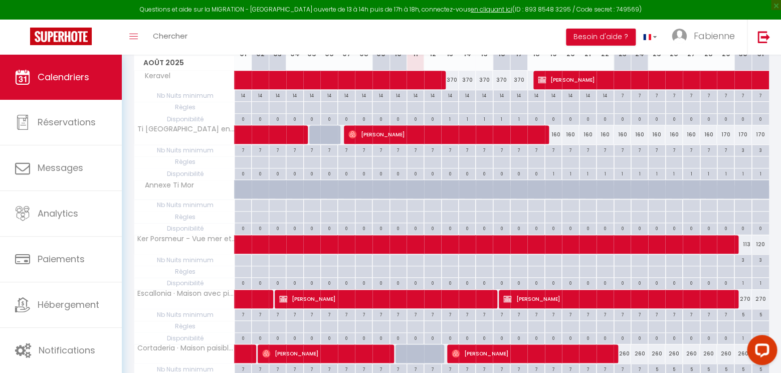
click at [460, 295] on span "[PERSON_NAME]" at bounding box center [384, 298] width 210 height 19
select select "KO"
select select
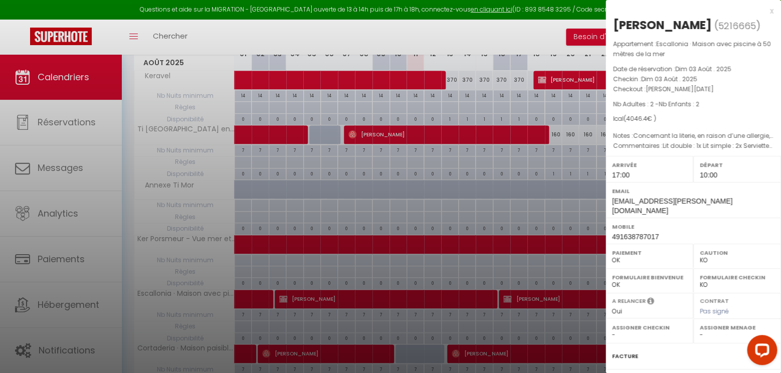
click at [772, 11] on div "x" at bounding box center [690, 11] width 168 height 12
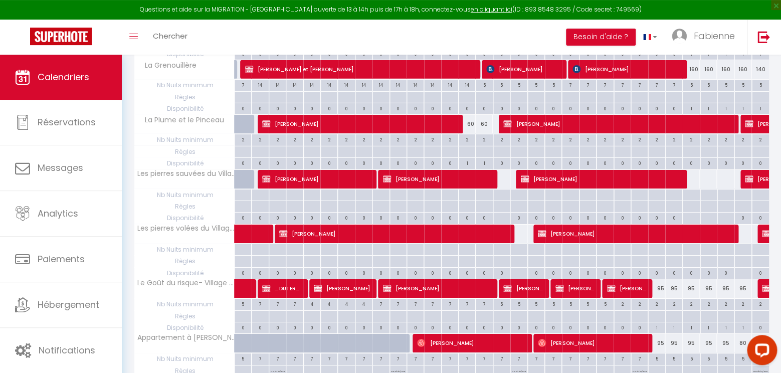
scroll to position [1260, 0]
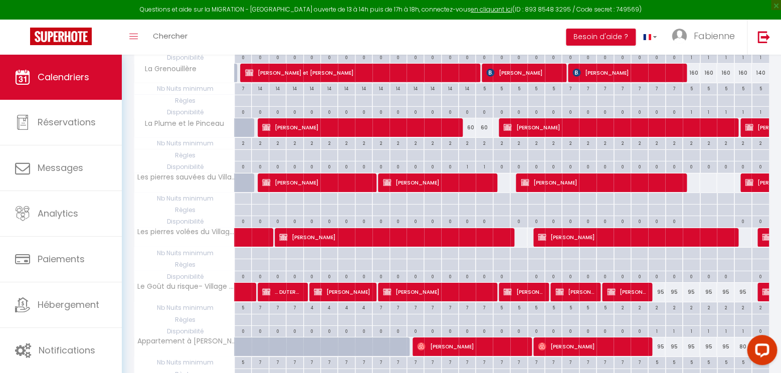
click at [561, 232] on span "[PERSON_NAME]" at bounding box center [634, 237] width 193 height 19
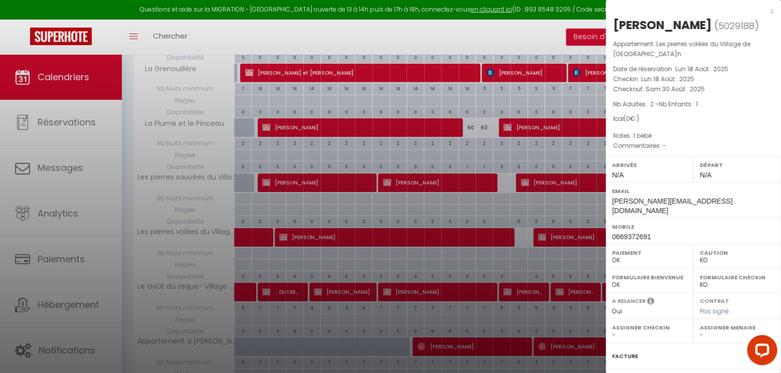
click at [771, 10] on div "x" at bounding box center [690, 11] width 168 height 12
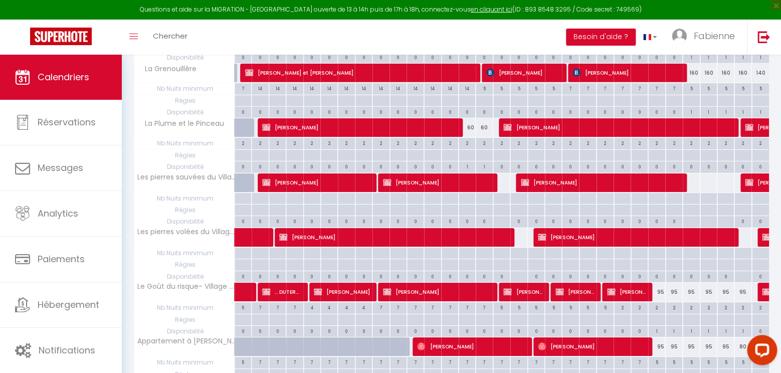
click at [540, 177] on span "[PERSON_NAME]" at bounding box center [600, 182] width 159 height 19
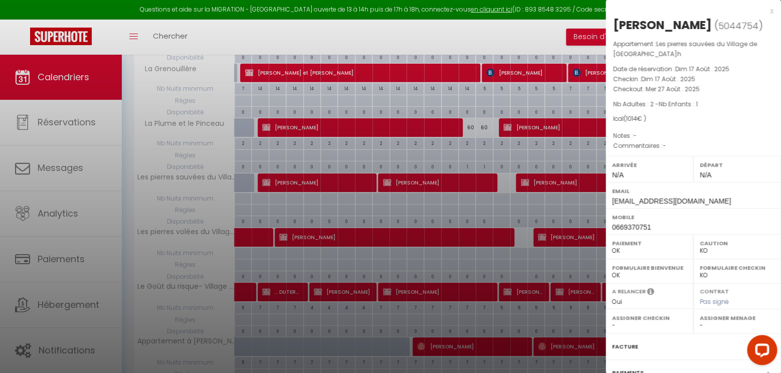
click at [772, 11] on div "x" at bounding box center [690, 11] width 168 height 12
